Goal: Information Seeking & Learning: Stay updated

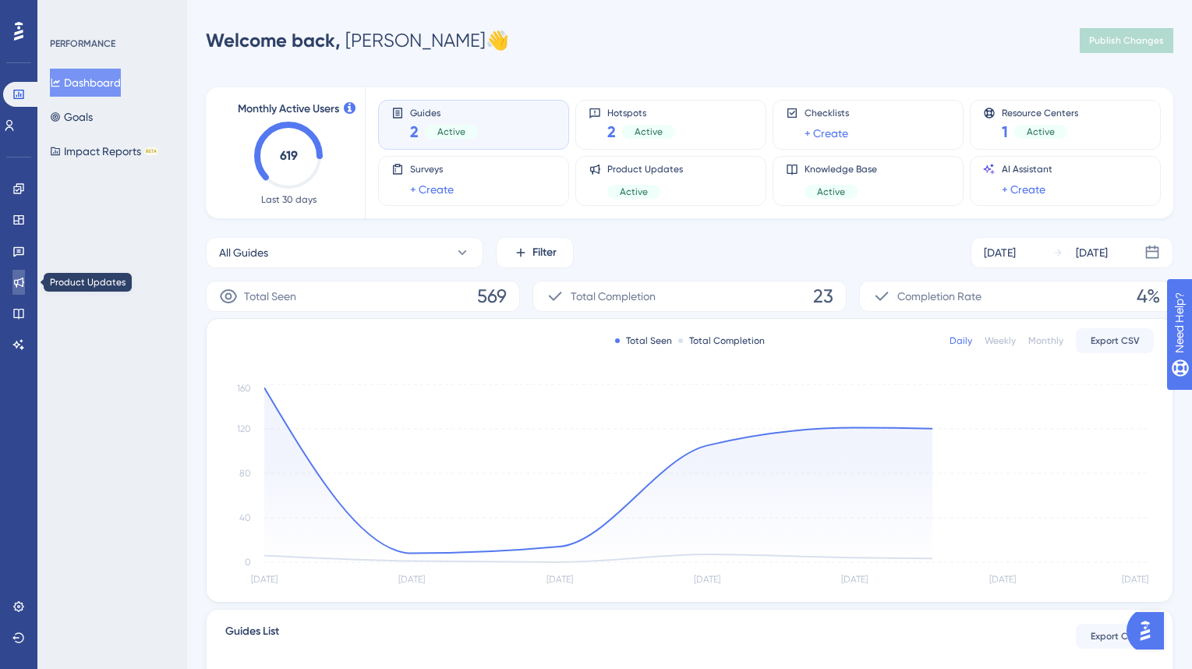
click at [25, 284] on link at bounding box center [18, 282] width 12 height 25
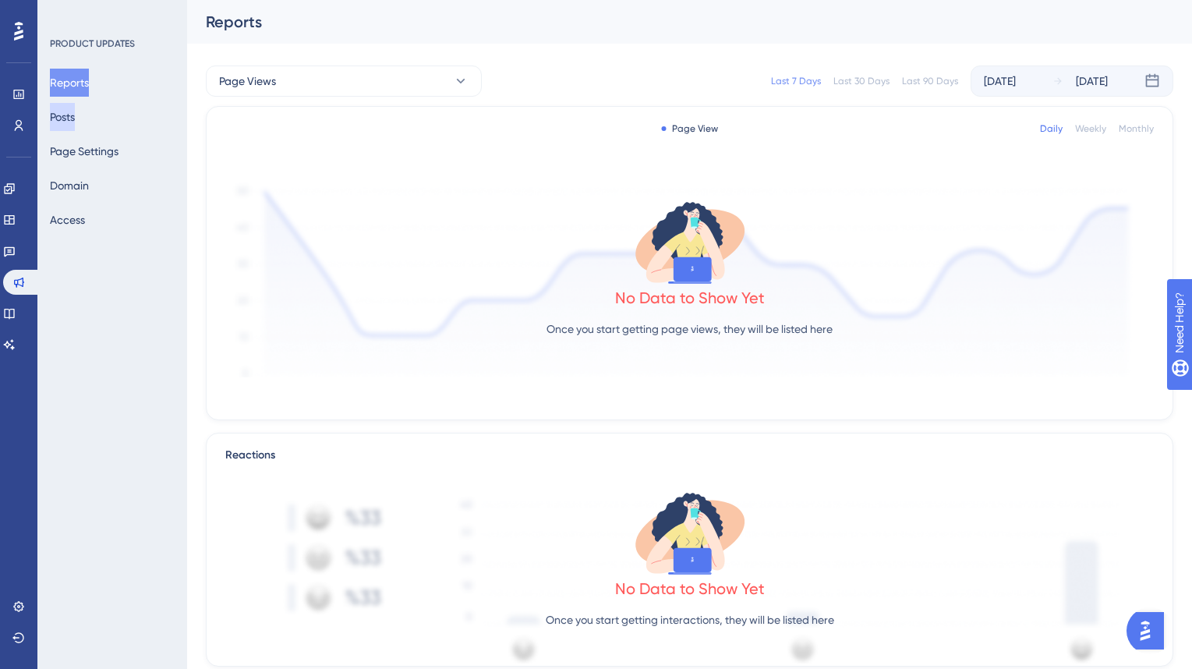
click at [75, 116] on button "Posts" at bounding box center [62, 117] width 25 height 28
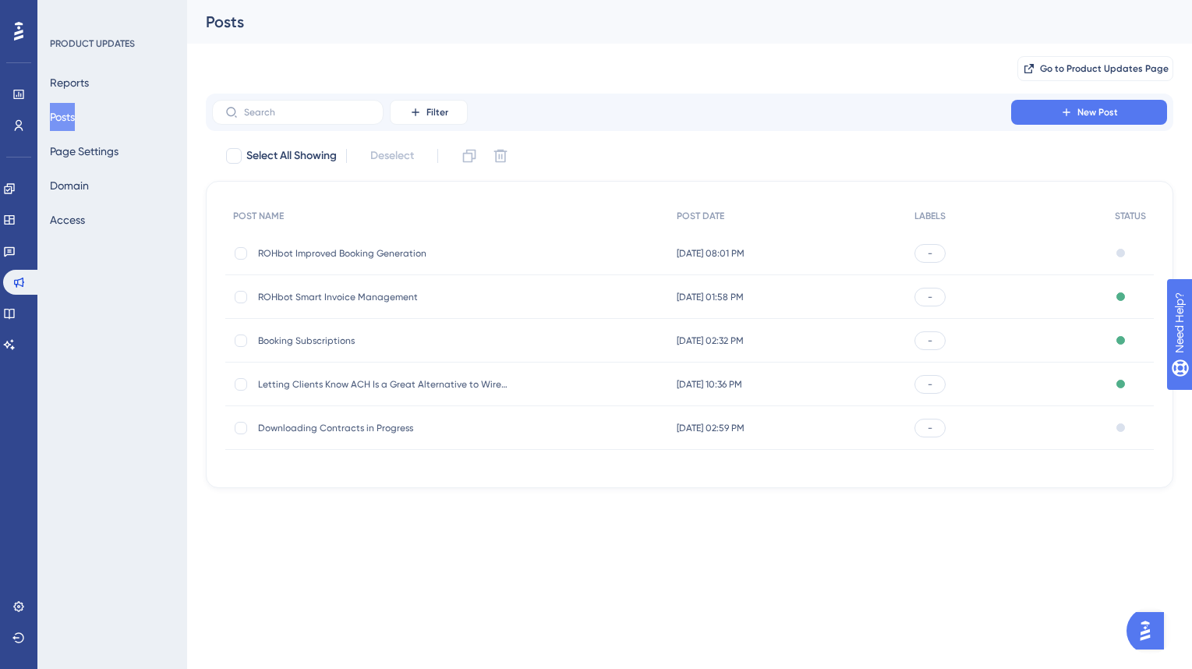
click at [356, 259] on div "ROHbot Improved Booking Generation ROHbot Improved Booking Generation" at bounding box center [382, 254] width 249 height 44
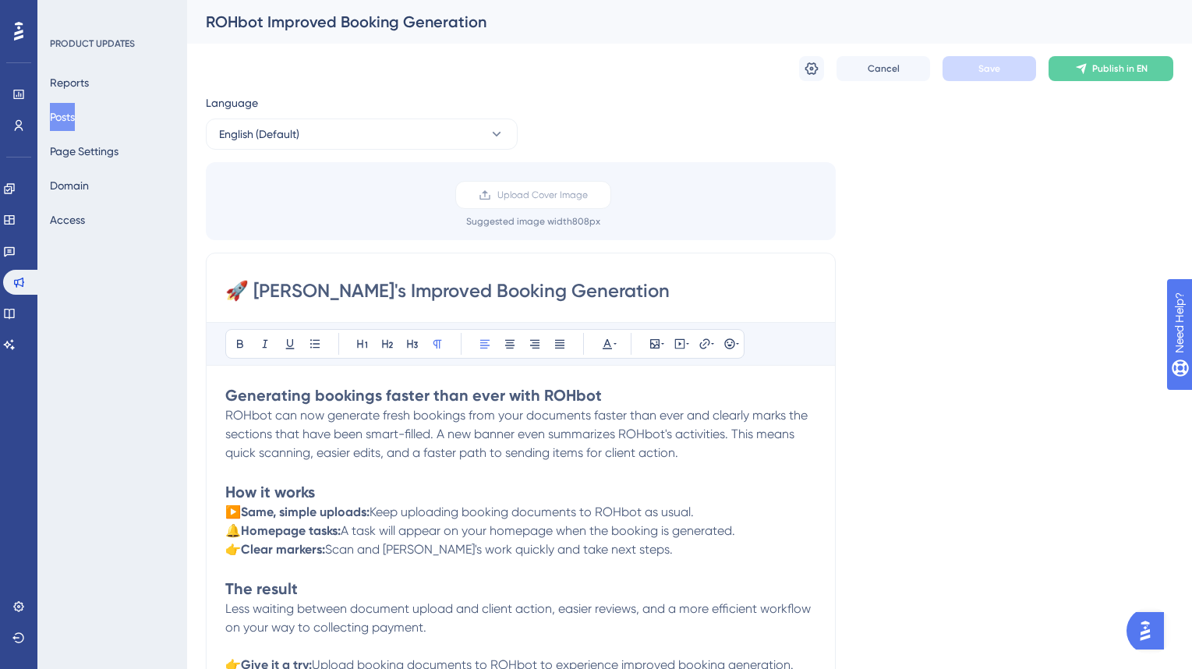
scroll to position [5, 0]
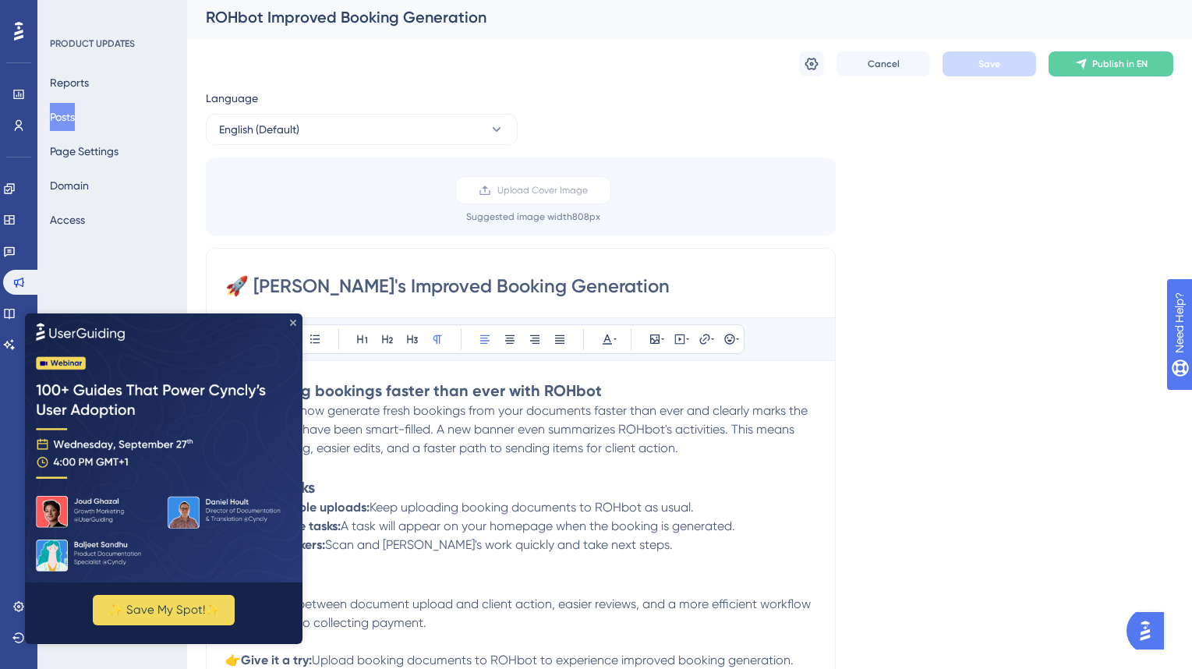
click at [292, 323] on icon "Close Preview" at bounding box center [293, 322] width 6 height 6
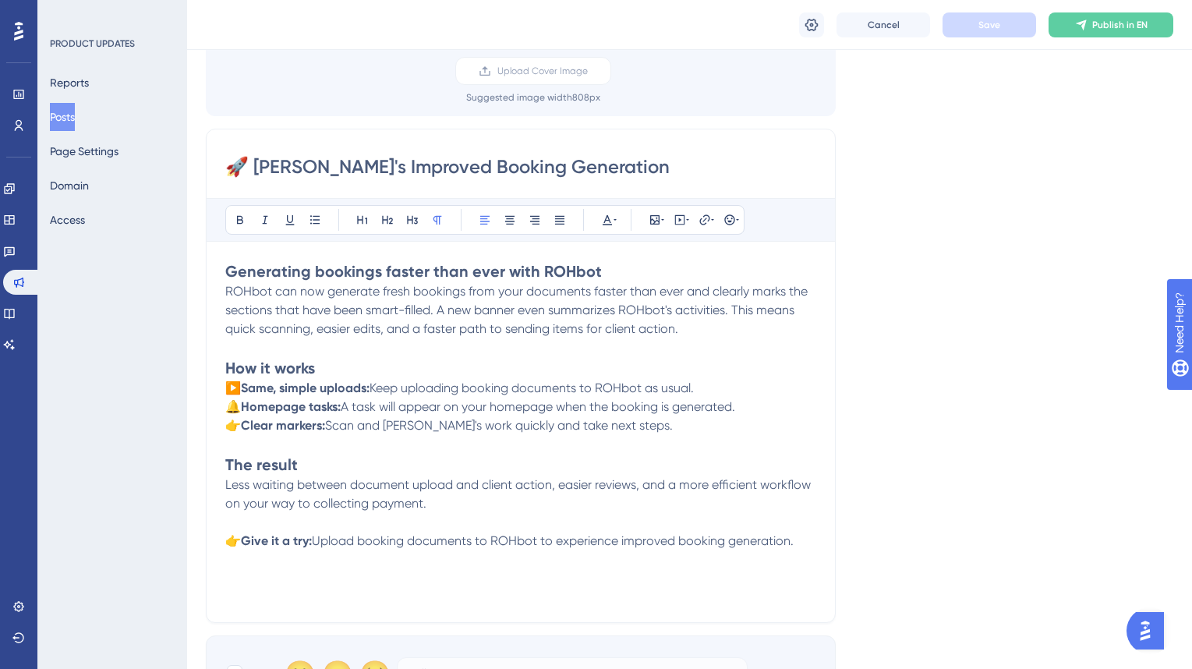
scroll to position [0, 0]
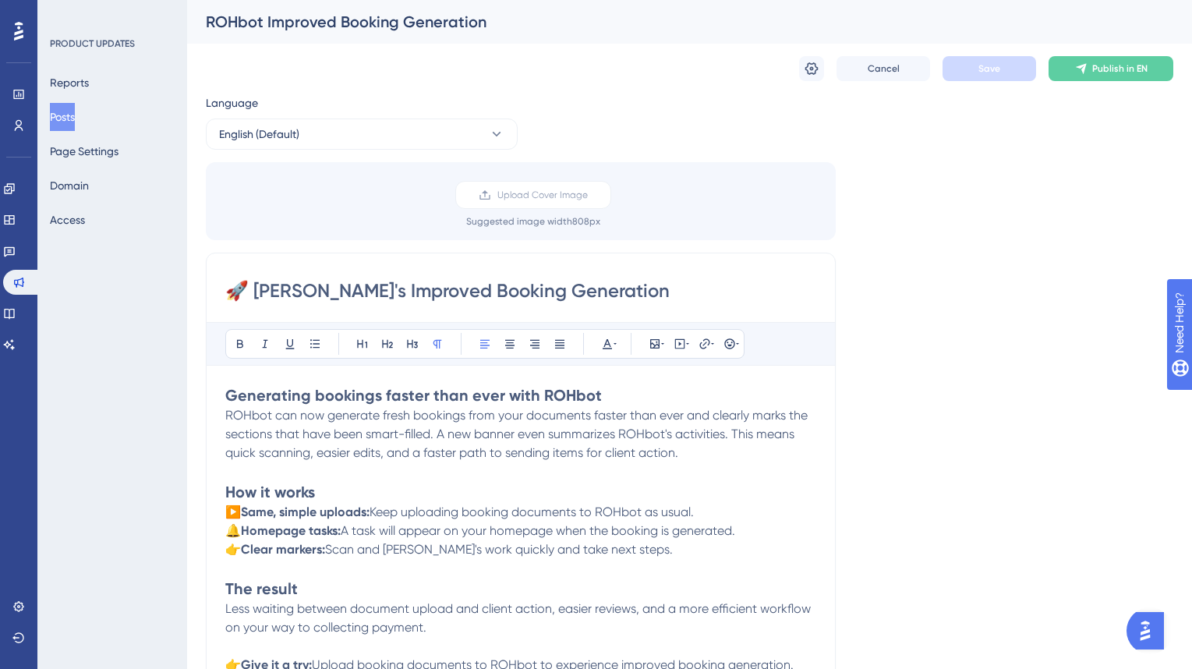
click at [430, 440] on span "ROHbot can now generate fresh bookings from your documents faster than ever and…" at bounding box center [517, 434] width 585 height 52
click at [493, 442] on p "ROHbot can now generate fresh bookings from your documents faster than ever and…" at bounding box center [520, 434] width 591 height 56
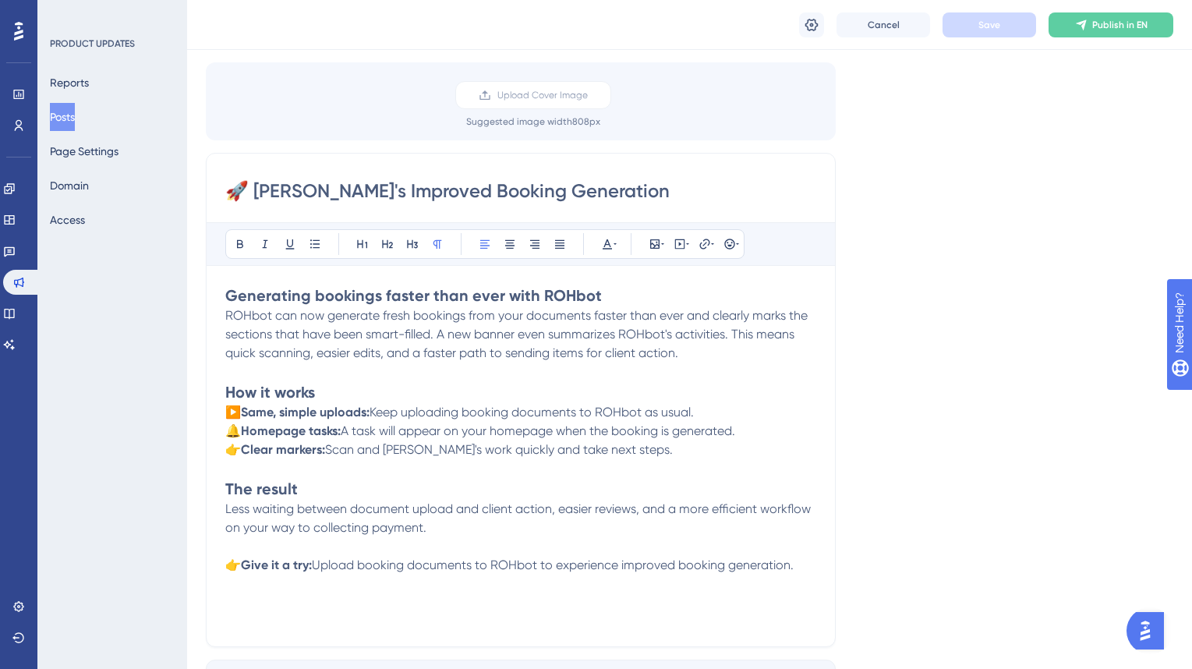
scroll to position [107, 0]
click at [119, 372] on div "PRODUCT UPDATES Reports Posts Page Settings Domain Access" at bounding box center [112, 334] width 150 height 669
click at [482, 351] on span "ROHbot can now generate fresh bookings from your documents faster than ever and…" at bounding box center [517, 333] width 585 height 52
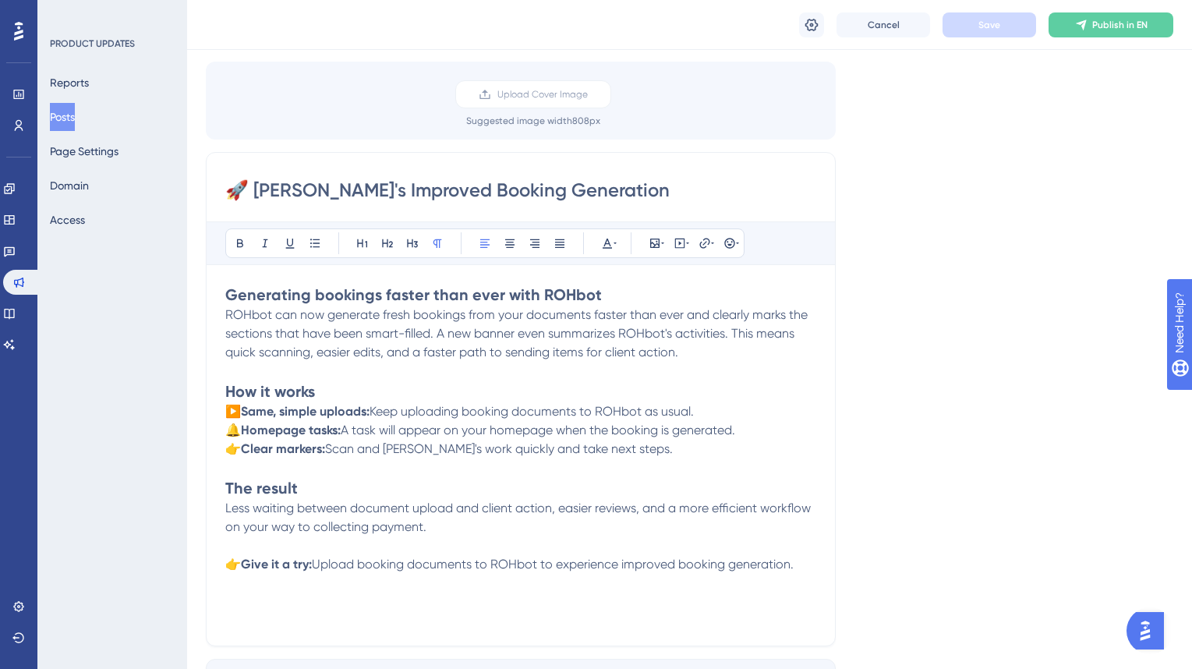
click at [147, 333] on div "PRODUCT UPDATES Reports Posts Page Settings Domain Access" at bounding box center [112, 334] width 150 height 669
click at [73, 122] on button "Posts" at bounding box center [62, 117] width 25 height 28
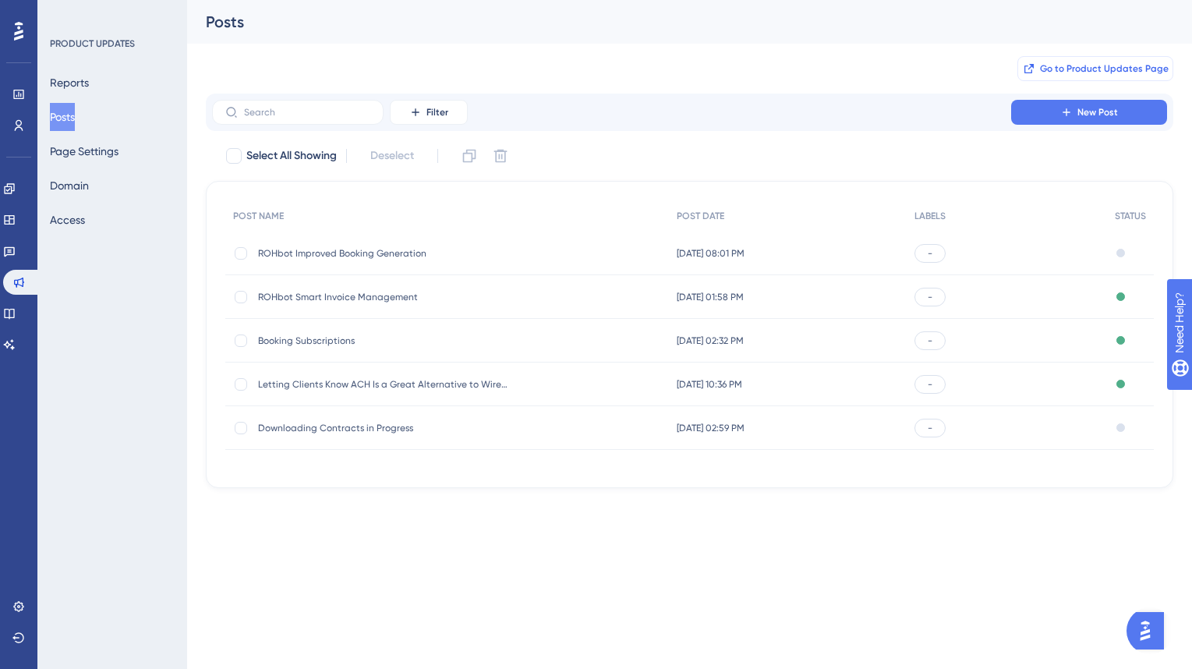
click at [1126, 70] on span "Go to Product Updates Page" at bounding box center [1104, 68] width 129 height 12
